Goal: Transaction & Acquisition: Obtain resource

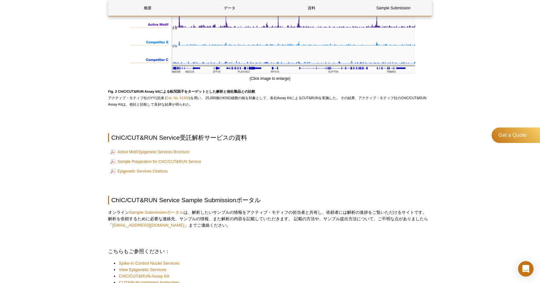
scroll to position [787, 0]
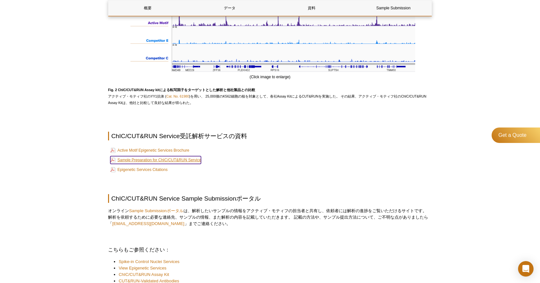
click at [182, 161] on link "Sample Preparation for ChIC/CUT&RUN Service" at bounding box center [155, 160] width 91 height 8
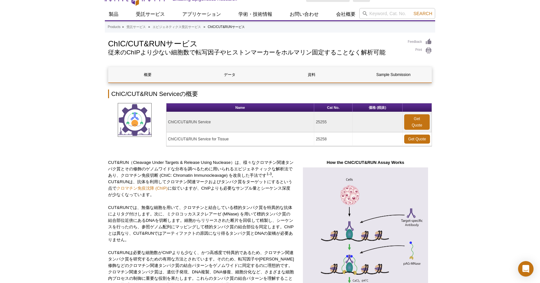
scroll to position [10, 0]
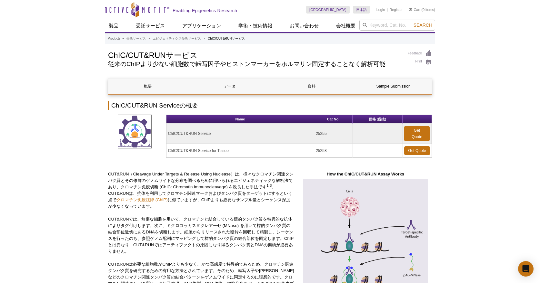
scroll to position [11, 0]
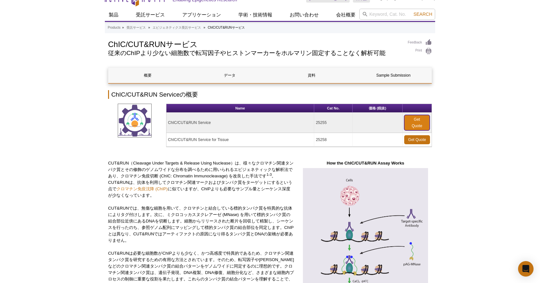
click at [405, 123] on link "Get Quote" at bounding box center [416, 122] width 25 height 15
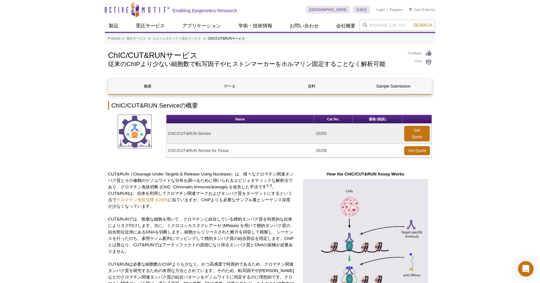
drag, startPoint x: 221, startPoint y: 32, endPoint x: 239, endPoint y: 176, distance: 145.2
